Goal: Information Seeking & Learning: Learn about a topic

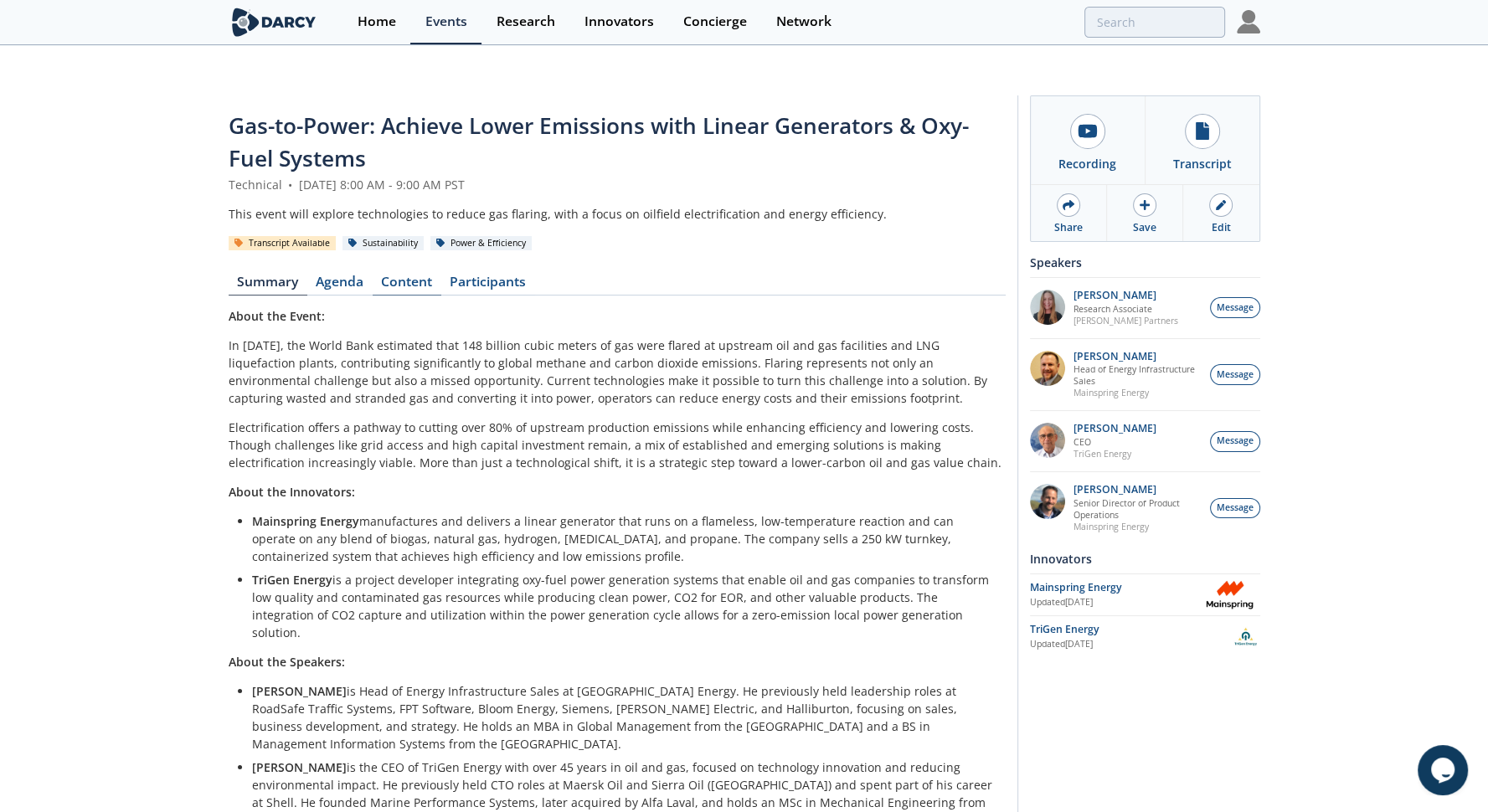
click at [392, 275] on link "Content" at bounding box center [407, 285] width 69 height 20
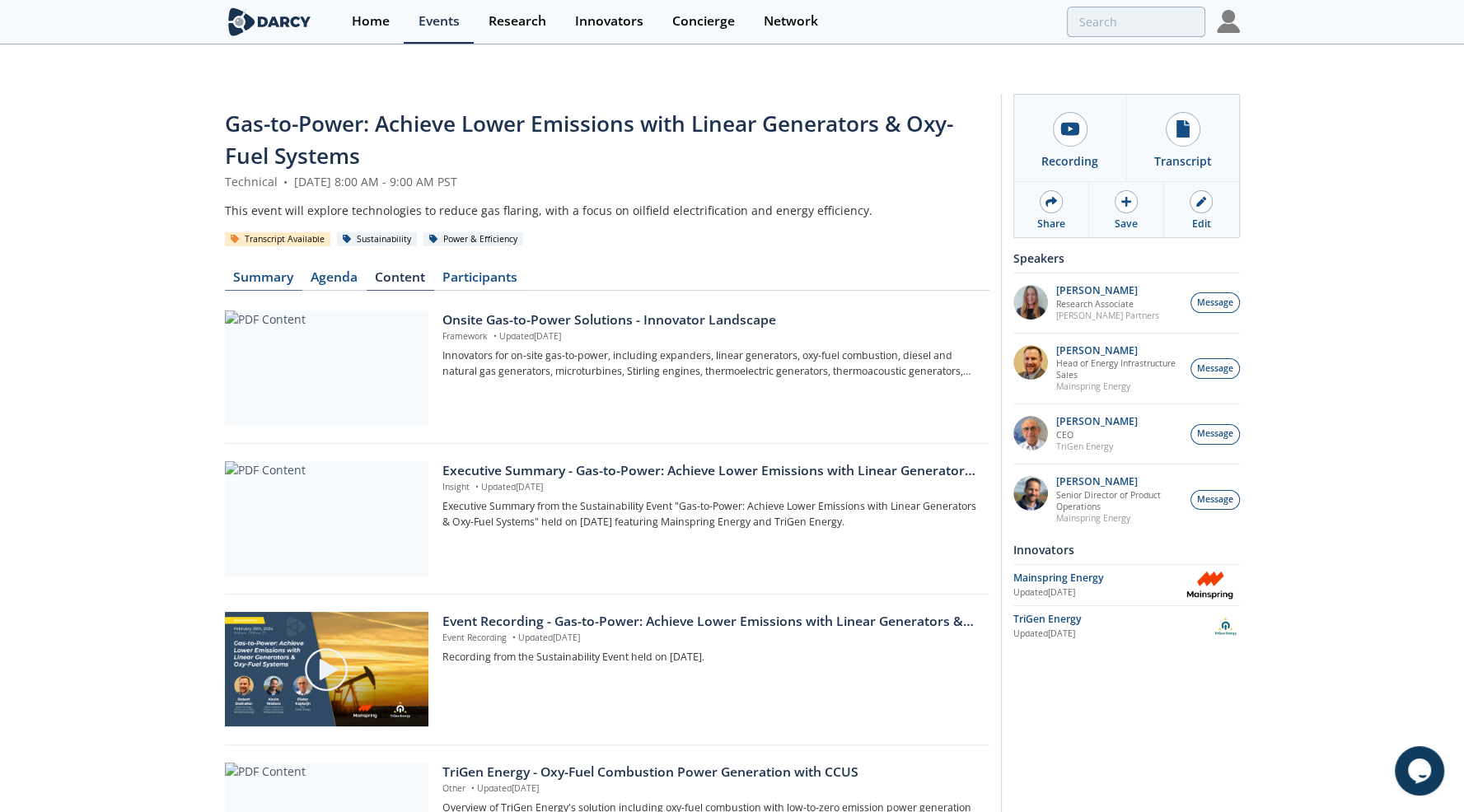
click at [283, 271] on link "Summary" at bounding box center [264, 280] width 77 height 20
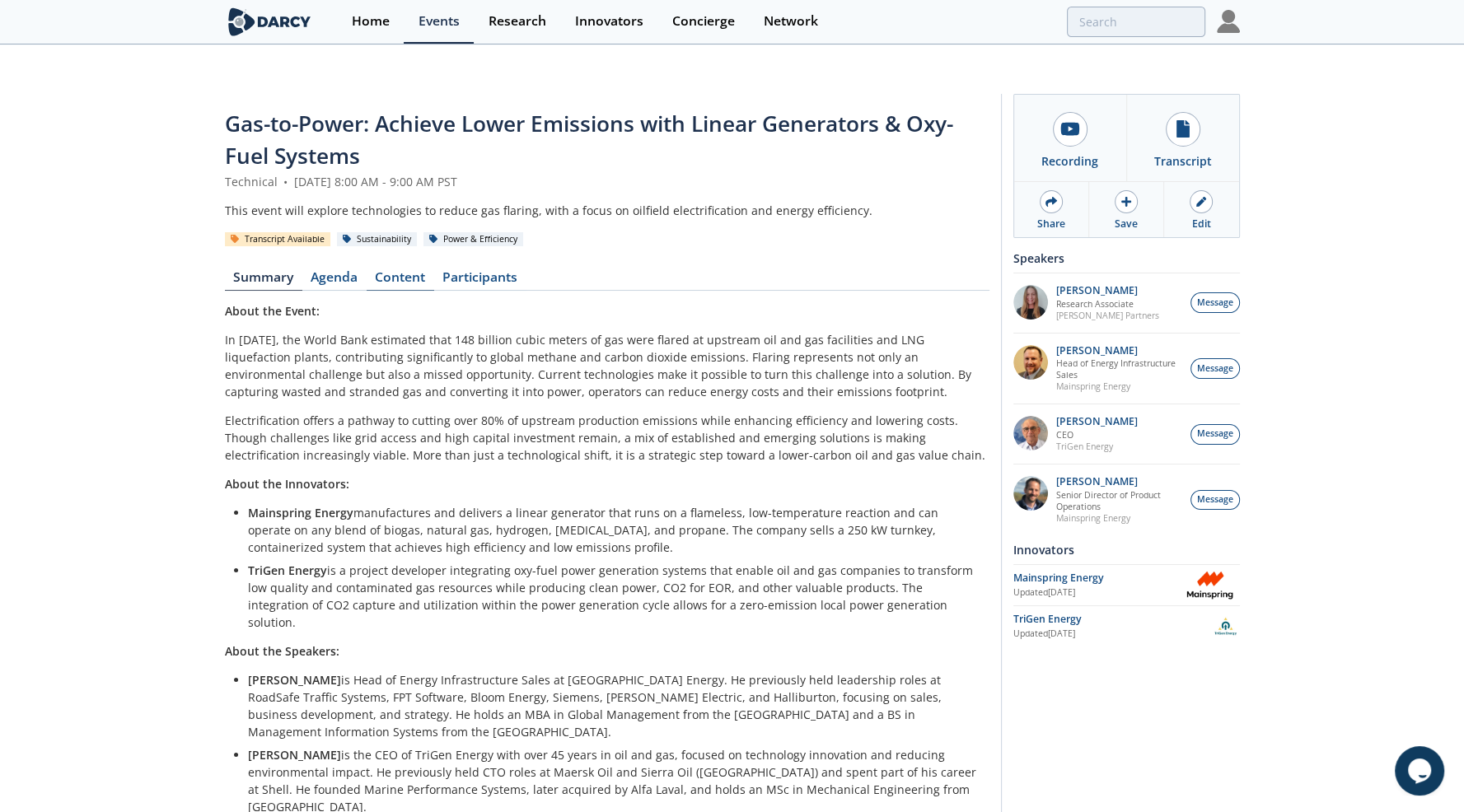
click at [398, 271] on link "Content" at bounding box center [400, 280] width 68 height 20
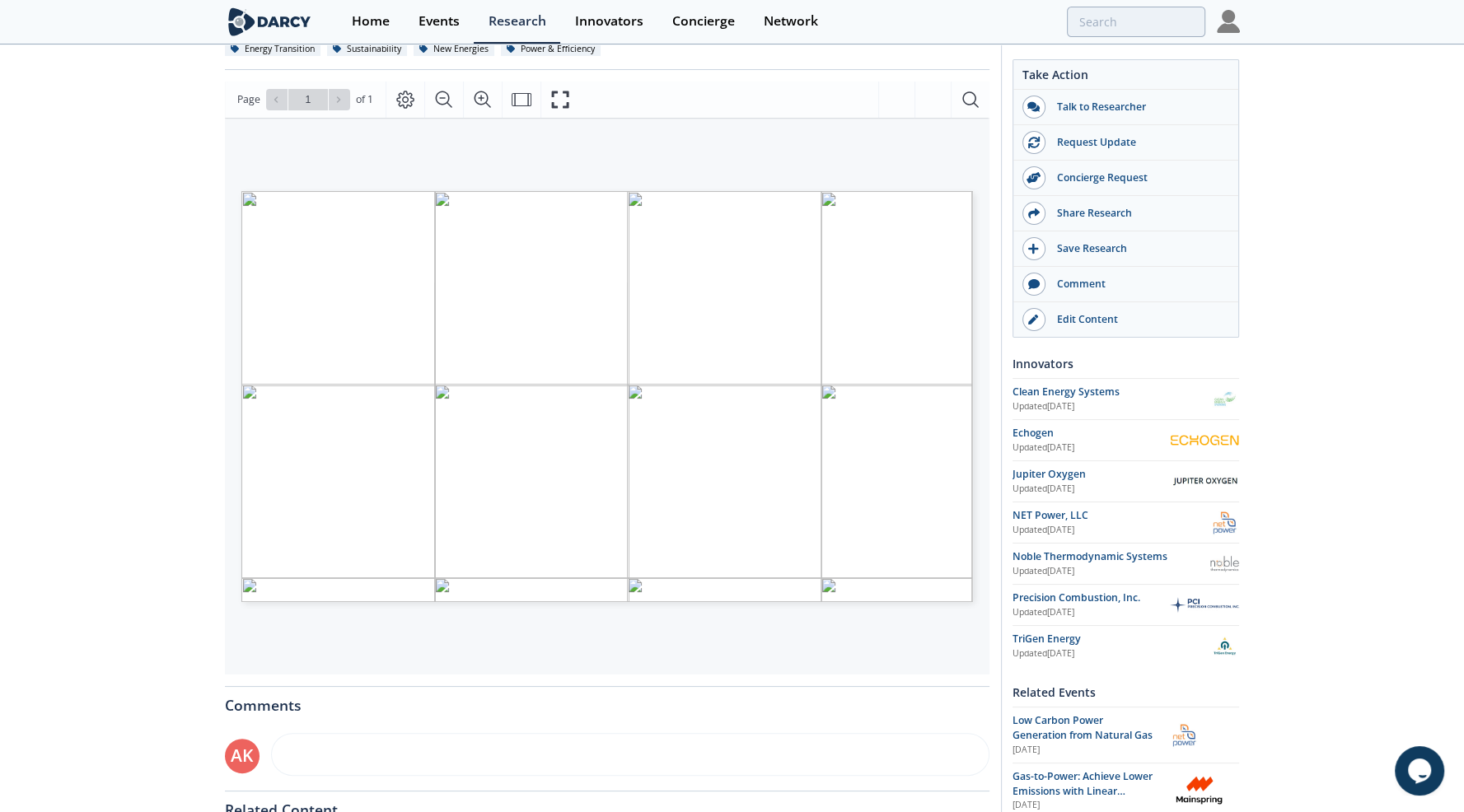
scroll to position [164, 0]
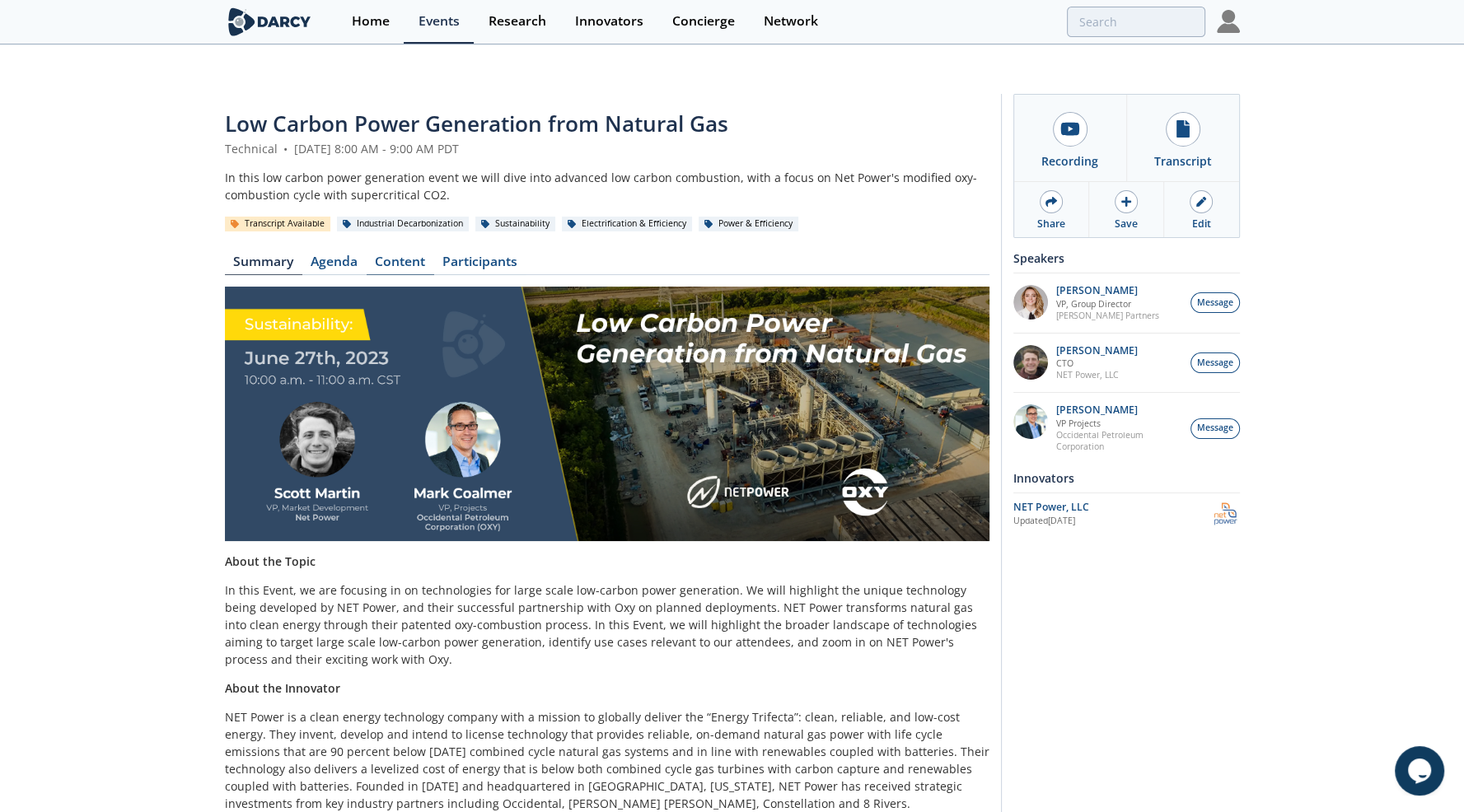
click at [379, 255] on link "Content" at bounding box center [400, 264] width 68 height 20
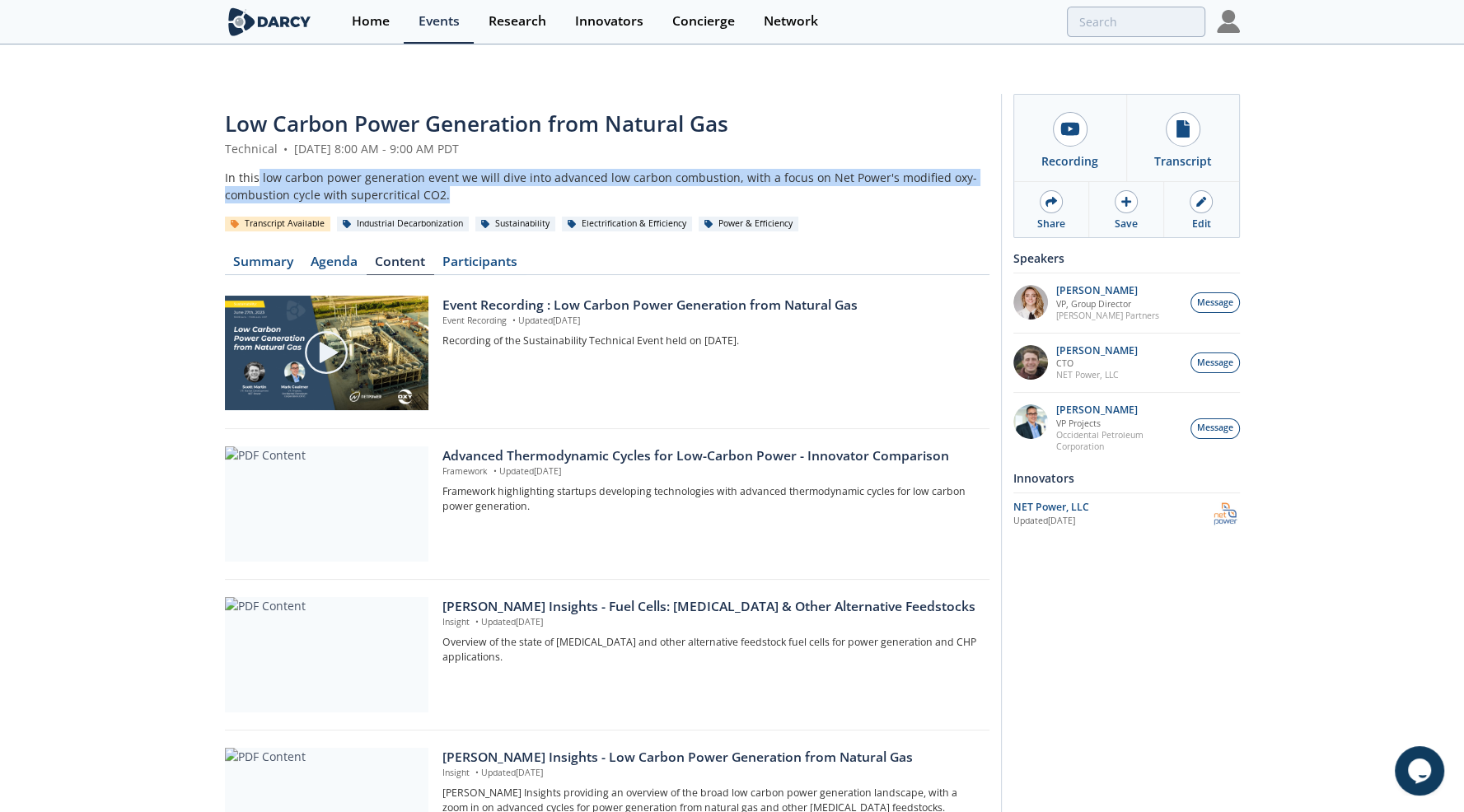
drag, startPoint x: 449, startPoint y: 164, endPoint x: 257, endPoint y: 147, distance: 192.8
click at [257, 169] on div "In this low carbon power generation event we will dive into advanced low carbon…" at bounding box center [607, 186] width 765 height 35
copy div "low carbon power generation event we will dive into advanced low carbon combust…"
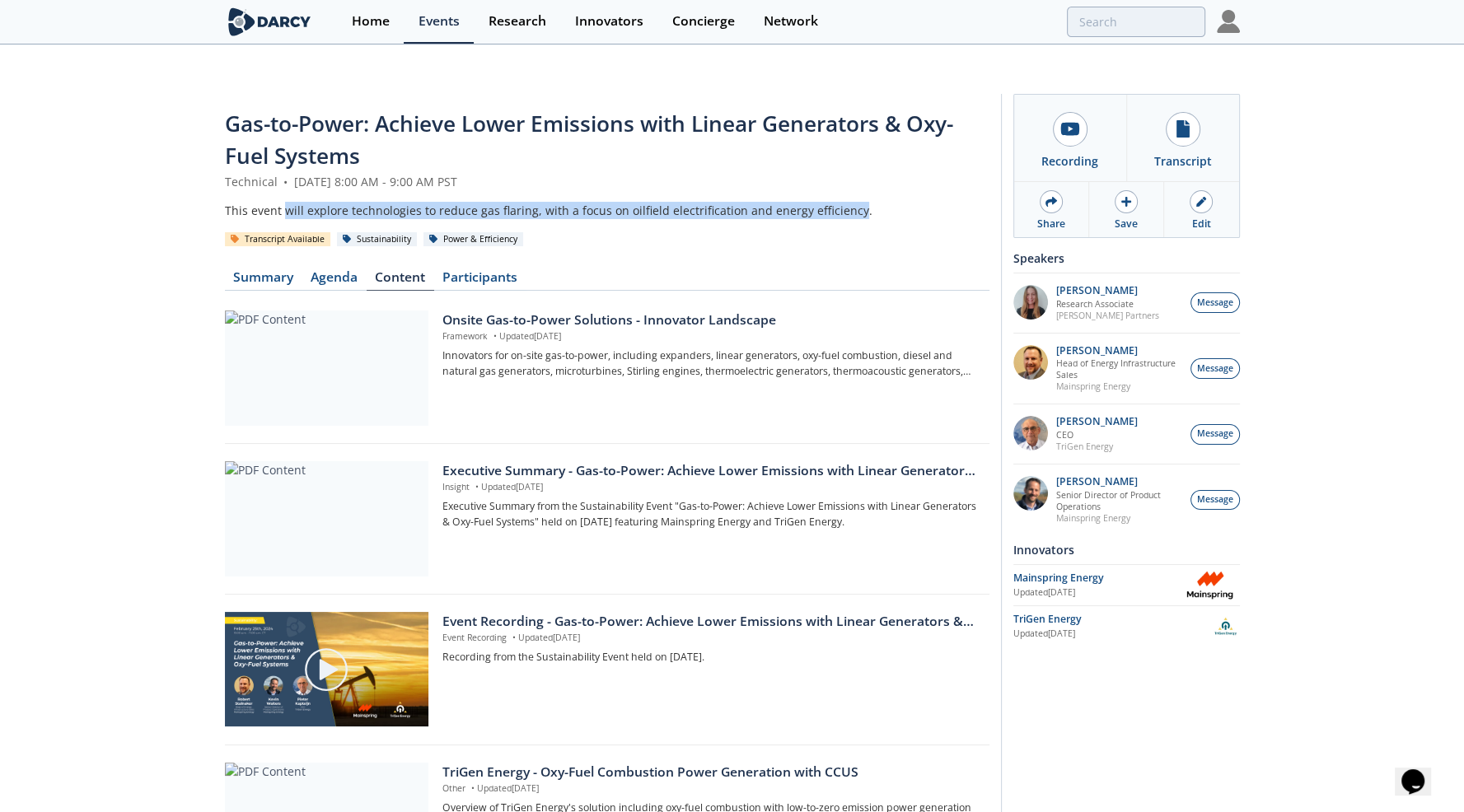
drag, startPoint x: 281, startPoint y: 178, endPoint x: 845, endPoint y: 163, distance: 564.2
click at [845, 163] on header "Gas-to-Power: Achieve Lower Emissions with Linear Generators & Oxy-Fuel Systems…" at bounding box center [607, 178] width 765 height 140
copy div "will explore technologies to reduce gas flaring, with a focus on oilfield elect…"
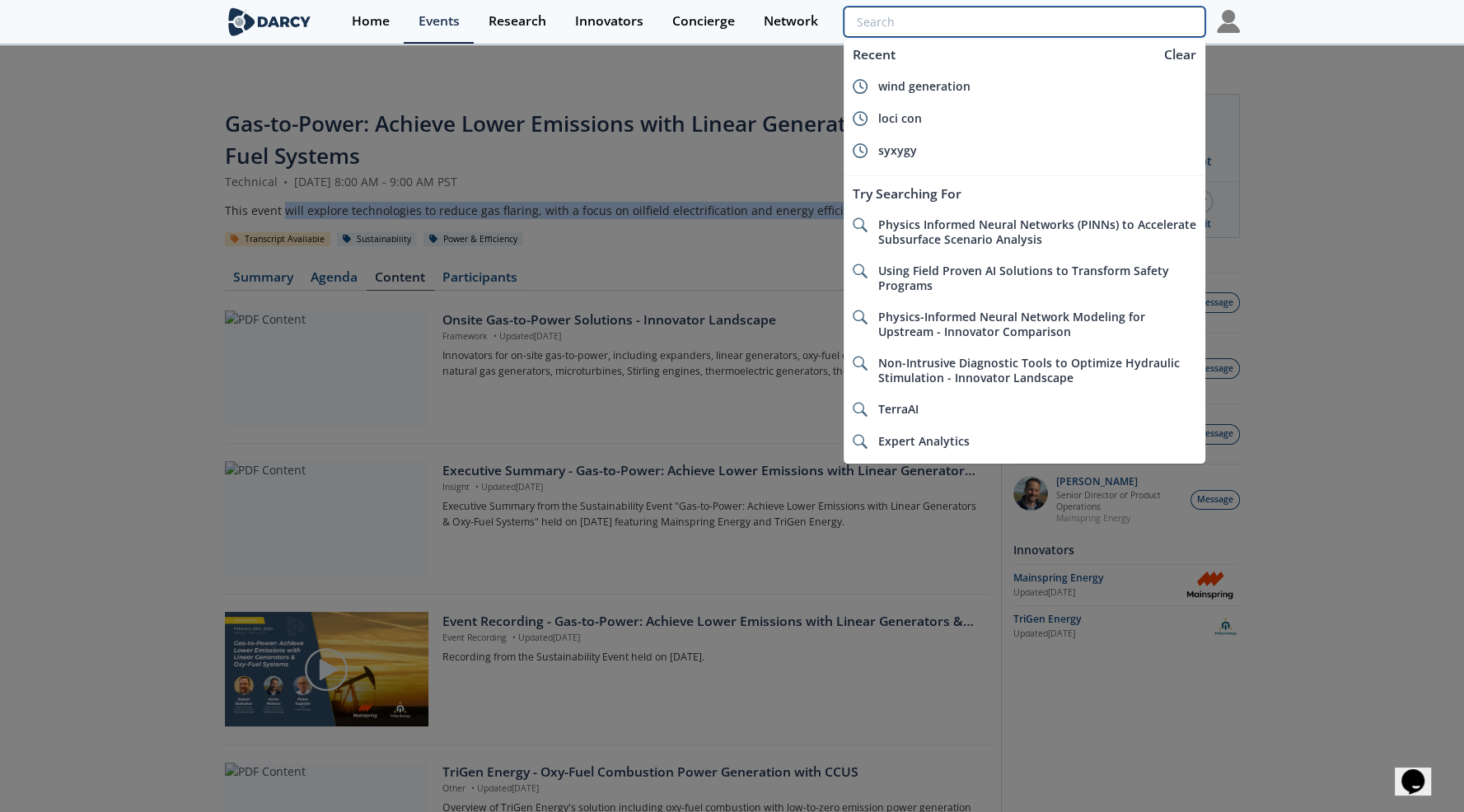
click at [1112, 23] on input "search" at bounding box center [1024, 22] width 361 height 30
